Goal: Information Seeking & Learning: Learn about a topic

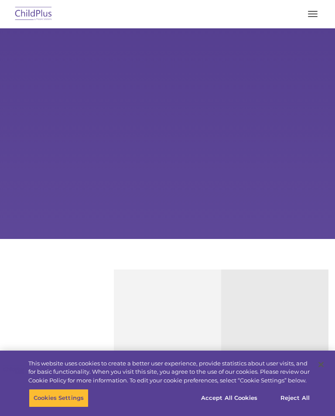
select select "MEDIUM"
click at [306, 20] on button "button" at bounding box center [312, 14] width 18 height 14
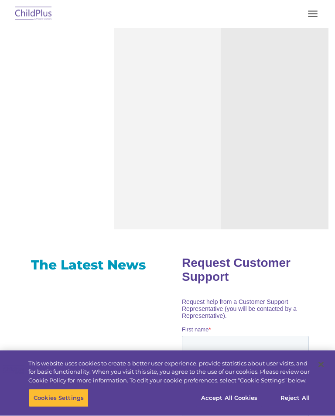
scroll to position [308, 0]
click at [301, 407] on button "Reject All" at bounding box center [294, 398] width 54 height 18
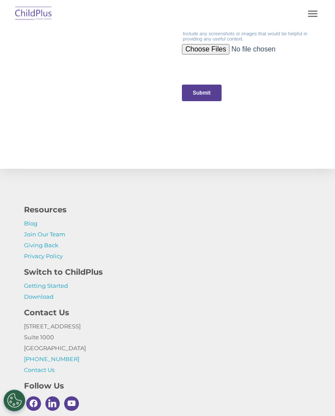
scroll to position [1000, 0]
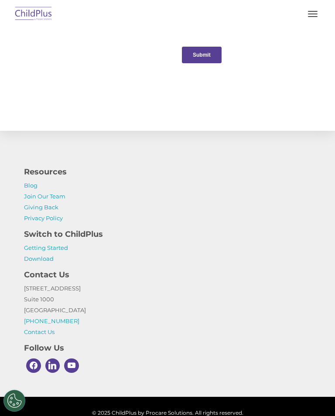
click at [37, 250] on link "Getting Started" at bounding box center [46, 247] width 44 height 7
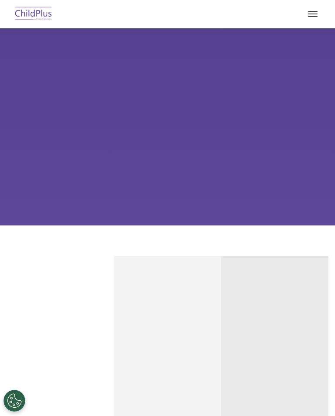
scroll to position [0, 0]
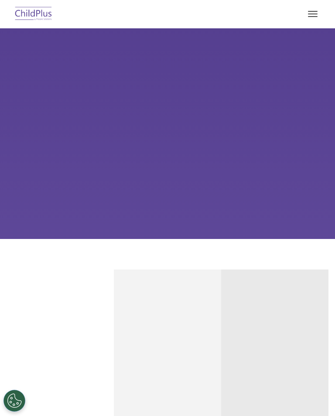
click at [315, 10] on button "button" at bounding box center [312, 14] width 18 height 14
click at [314, 12] on button "button" at bounding box center [312, 14] width 18 height 14
click at [308, 13] on button "button" at bounding box center [312, 14] width 18 height 14
click at [310, 16] on span "button" at bounding box center [313, 16] width 10 height 1
click at [318, 17] on button "button" at bounding box center [312, 14] width 18 height 14
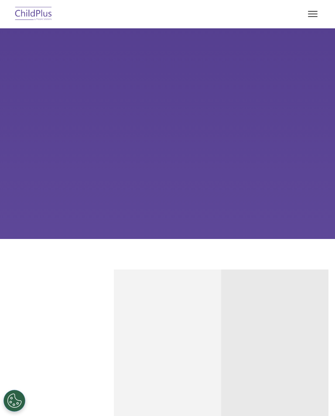
click at [312, 14] on button "button" at bounding box center [312, 14] width 18 height 14
click at [176, 171] on div "Learn More Request a Demo The Future of ChildPlus is Here! Boost your productiv…" at bounding box center [167, 133] width 335 height 210
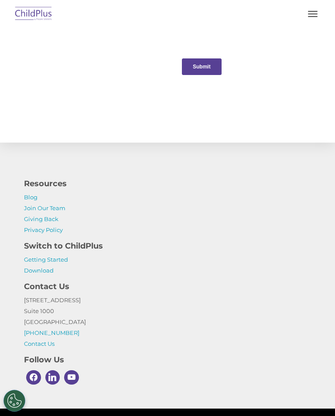
scroll to position [1000, 0]
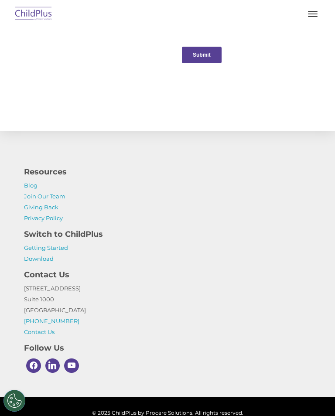
click at [37, 259] on link "Download" at bounding box center [39, 258] width 30 height 7
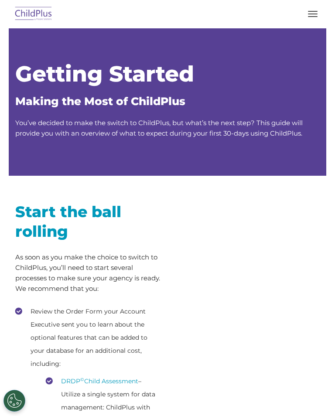
click at [312, 17] on button "button" at bounding box center [312, 14] width 18 height 14
click at [312, 14] on button "button" at bounding box center [312, 14] width 18 height 14
click at [313, 8] on button "button" at bounding box center [312, 14] width 18 height 14
click at [308, 17] on span "button" at bounding box center [313, 16] width 10 height 1
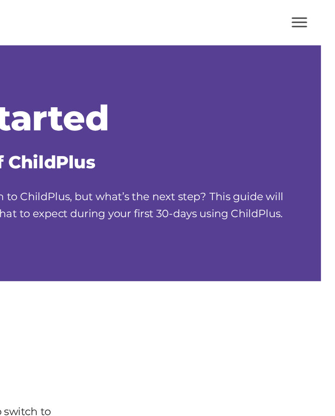
click at [303, 14] on button "button" at bounding box center [312, 14] width 18 height 14
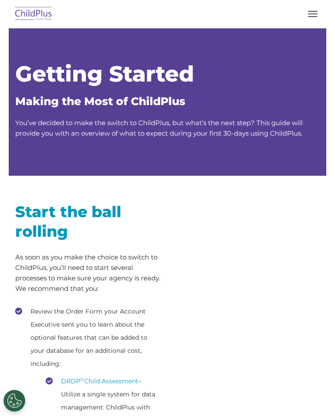
click at [310, 7] on button "button" at bounding box center [312, 14] width 18 height 14
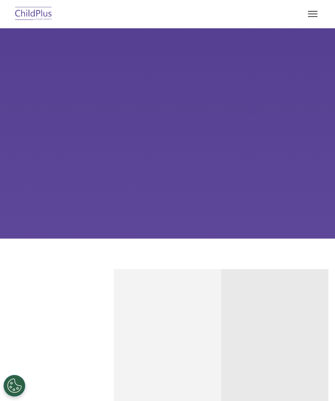
scroll to position [184, 0]
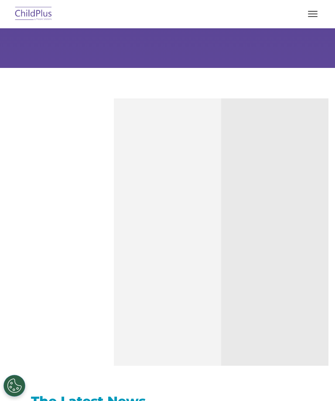
select select "MEDIUM"
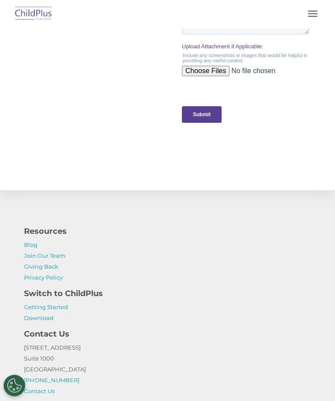
scroll to position [1000, 0]
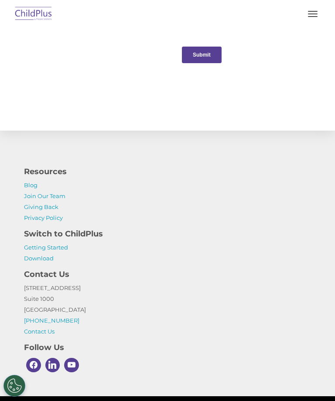
click at [35, 195] on link "Join Our Team" at bounding box center [44, 196] width 41 height 7
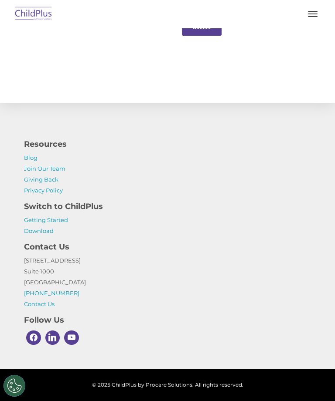
click at [32, 180] on link "Giving Back" at bounding box center [41, 179] width 34 height 7
